Goal: Communication & Community: Share content

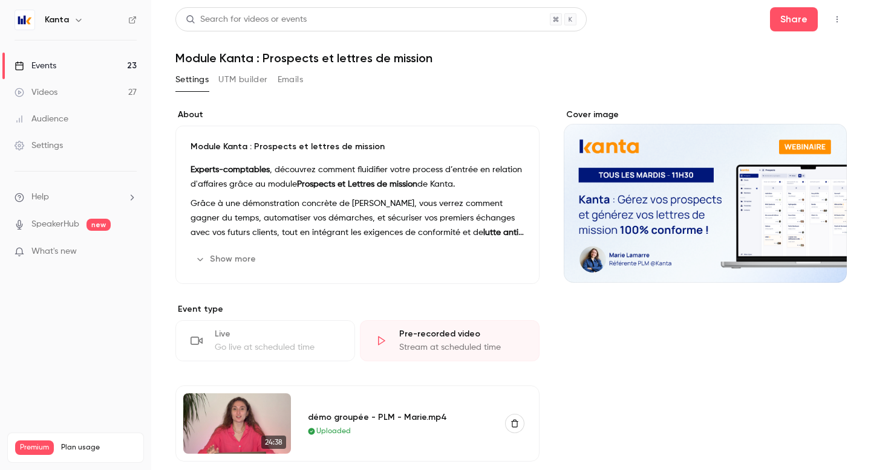
click at [93, 65] on link "Events 23" at bounding box center [75, 66] width 151 height 27
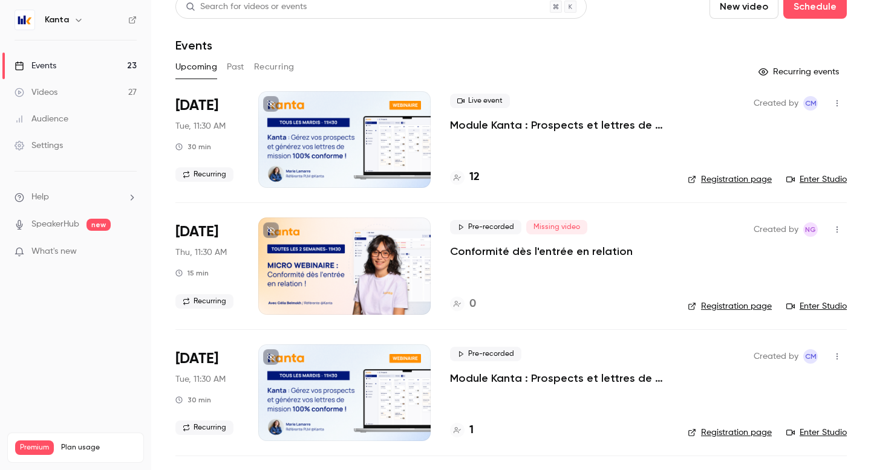
scroll to position [14, 0]
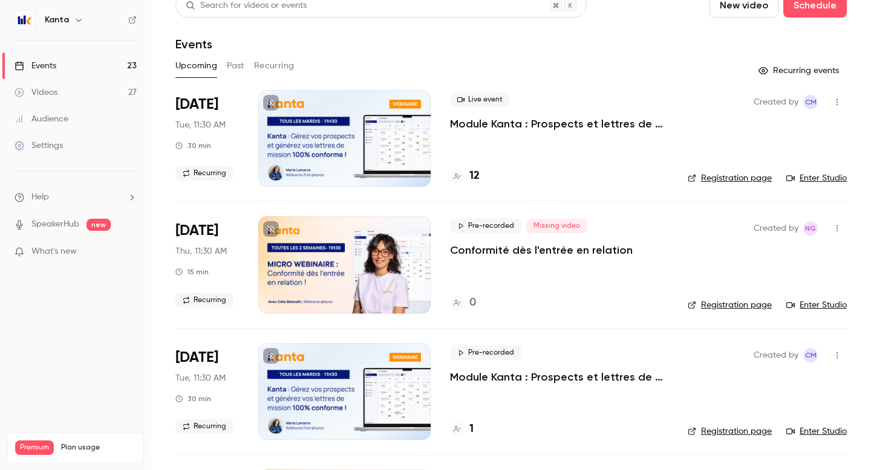
click at [476, 117] on p "Module Kanta : Prospects et lettres de mission" at bounding box center [559, 124] width 218 height 15
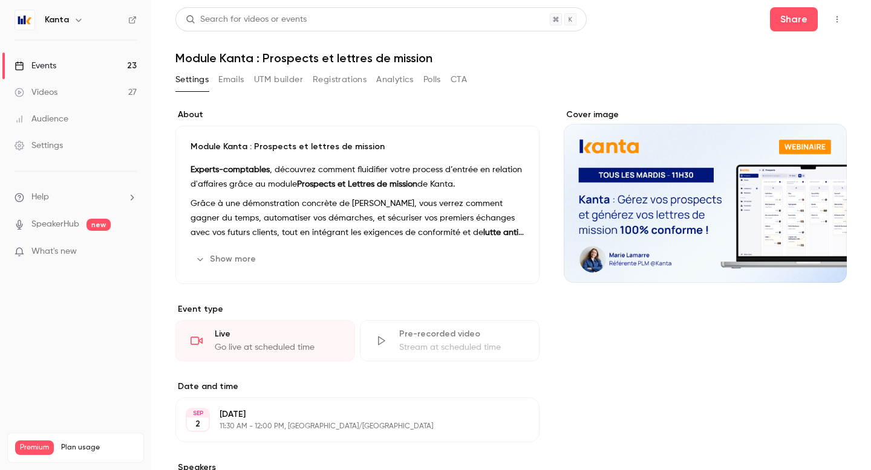
click at [277, 342] on div "Go live at scheduled time" at bounding box center [277, 348] width 125 height 12
click at [792, 16] on button "Share" at bounding box center [794, 19] width 48 height 24
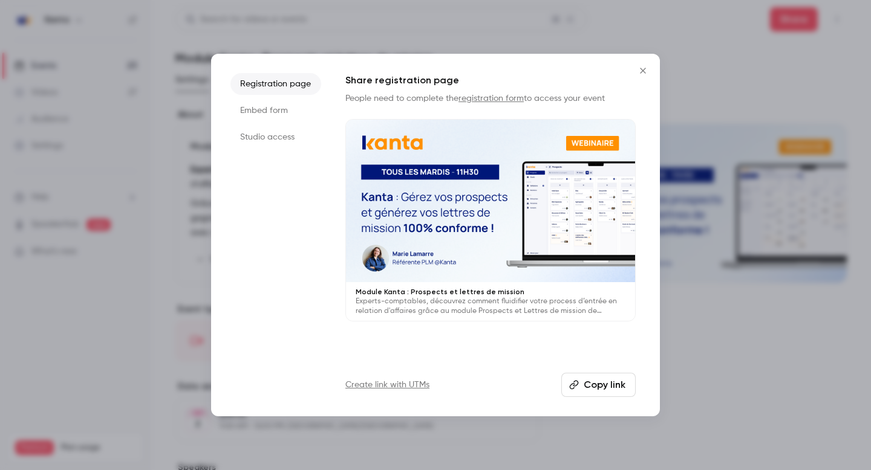
click at [707, 117] on div at bounding box center [435, 235] width 871 height 470
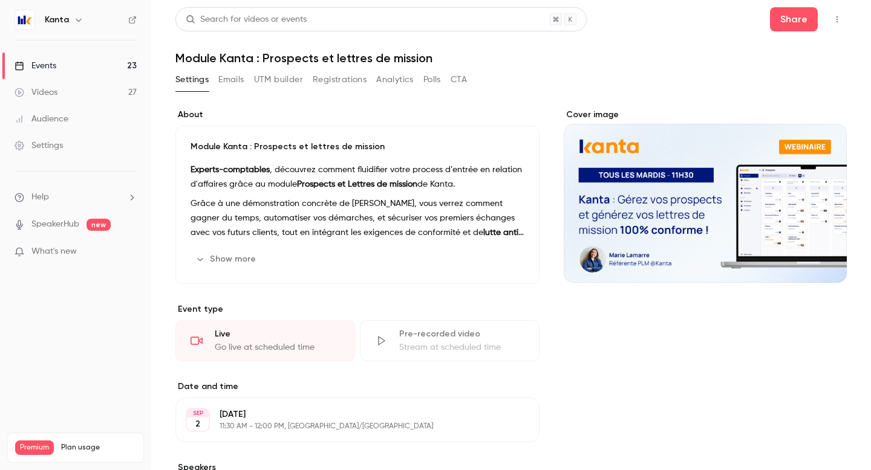
click at [831, 19] on button "button" at bounding box center [836, 19] width 19 height 19
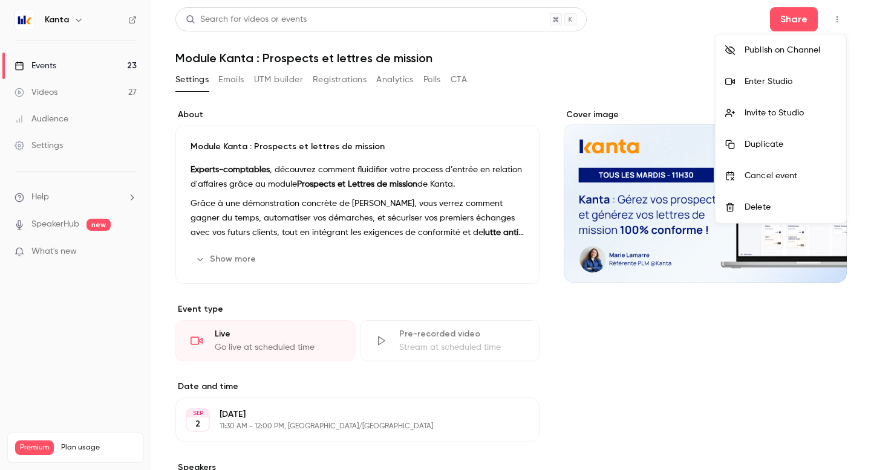
click at [768, 82] on div "Enter Studio" at bounding box center [790, 82] width 92 height 12
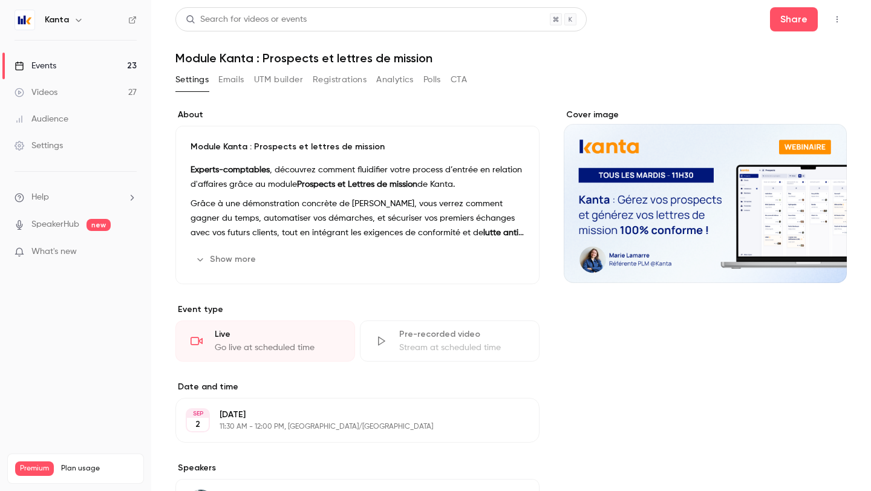
click at [847, 20] on main "Search for videos or events Share Module Kanta : Prospects et lettres de missio…" at bounding box center [510, 245] width 719 height 491
click at [840, 18] on icon "button" at bounding box center [837, 19] width 10 height 8
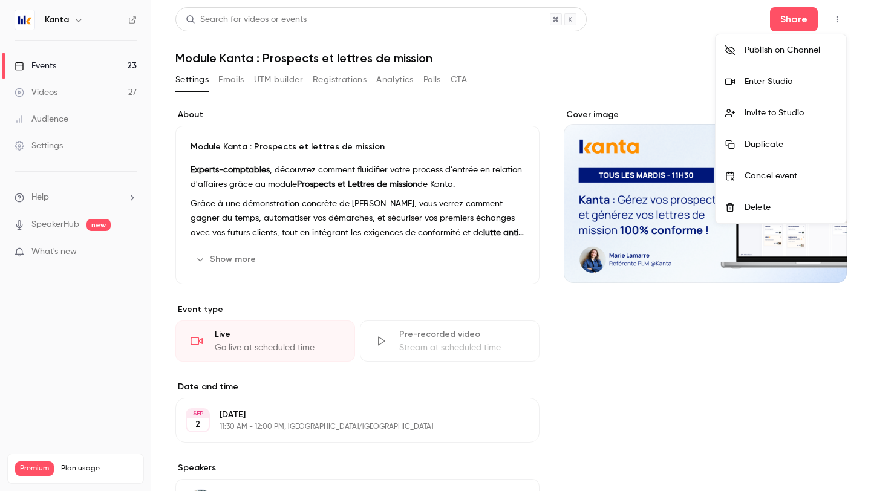
click at [807, 22] on div at bounding box center [435, 245] width 871 height 491
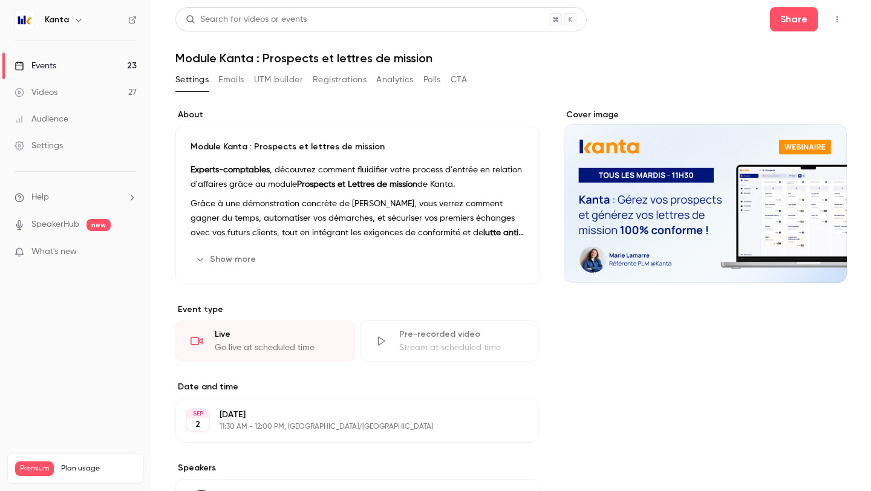
click at [807, 22] on button "Share" at bounding box center [794, 19] width 48 height 24
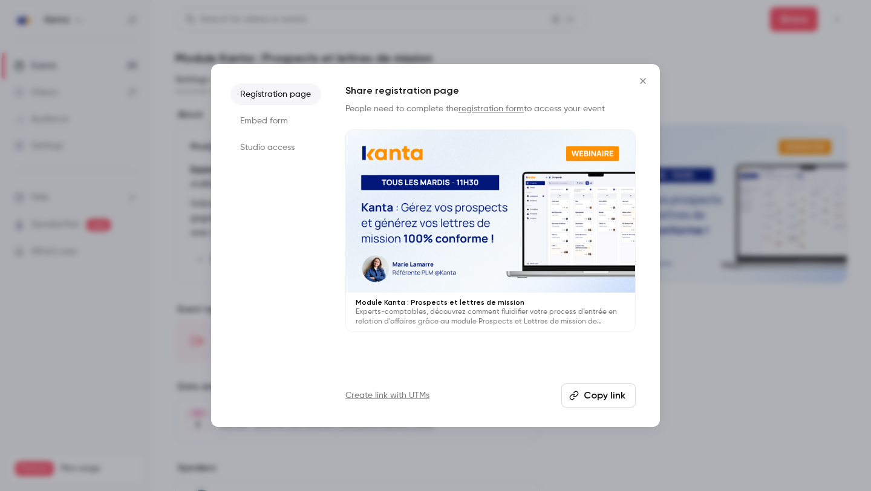
click at [603, 388] on button "Copy link" at bounding box center [598, 395] width 74 height 24
